Goal: Task Accomplishment & Management: Manage account settings

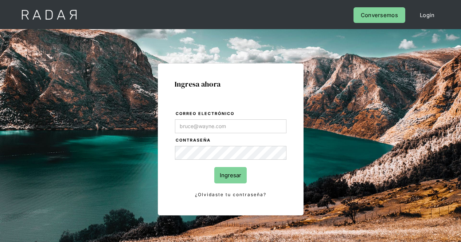
type input "[PERSON_NAME][EMAIL_ADDRESS][PERSON_NAME][DOMAIN_NAME]"
click at [231, 177] on input "Ingresar" at bounding box center [230, 175] width 32 height 16
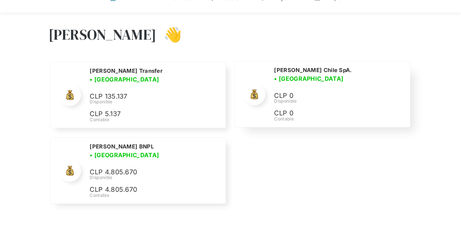
scroll to position [73, 0]
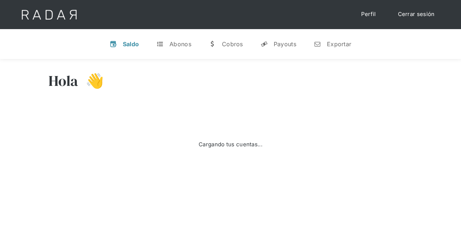
scroll to position [74, 0]
